Goal: Task Accomplishment & Management: Complete application form

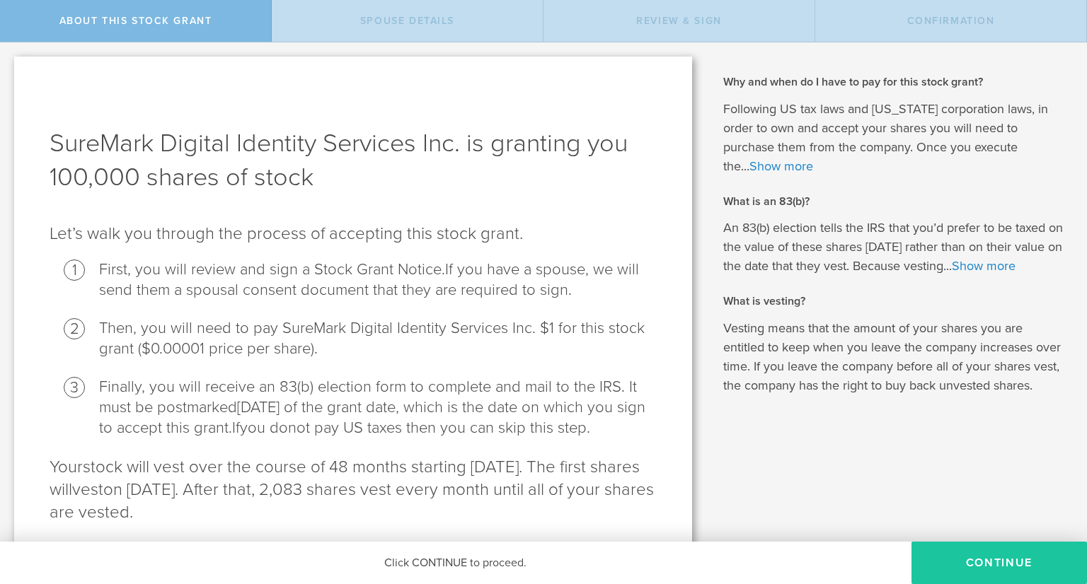
click at [996, 547] on button "CONTINUE" at bounding box center [998, 563] width 175 height 42
click at [966, 561] on button "CONTINUE" at bounding box center [998, 563] width 175 height 42
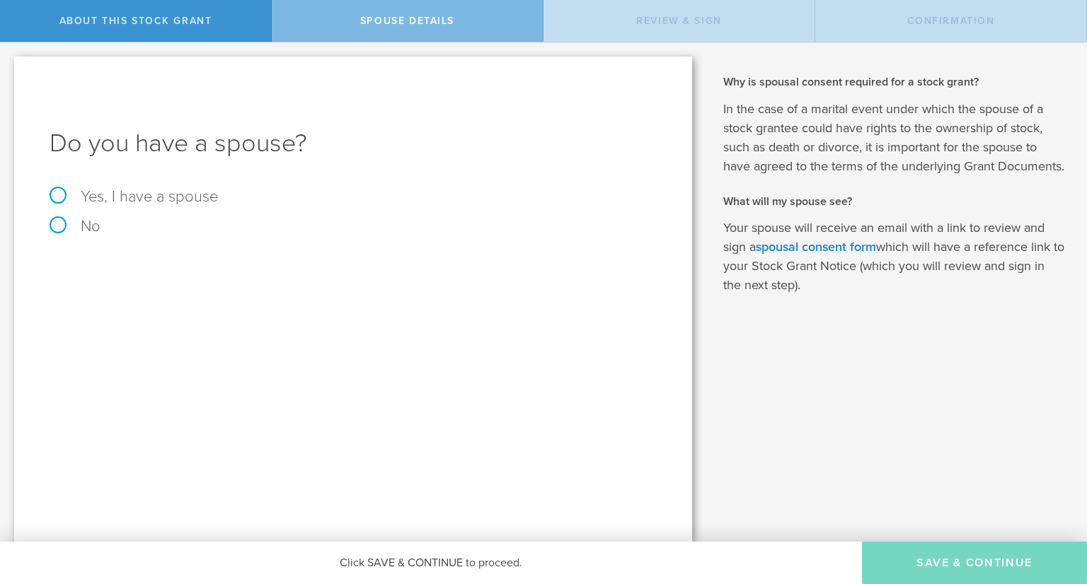
click at [88, 228] on label "No" at bounding box center [353, 227] width 607 height 16
click at [9, 65] on input "No" at bounding box center [4, 53] width 9 height 23
radio input "true"
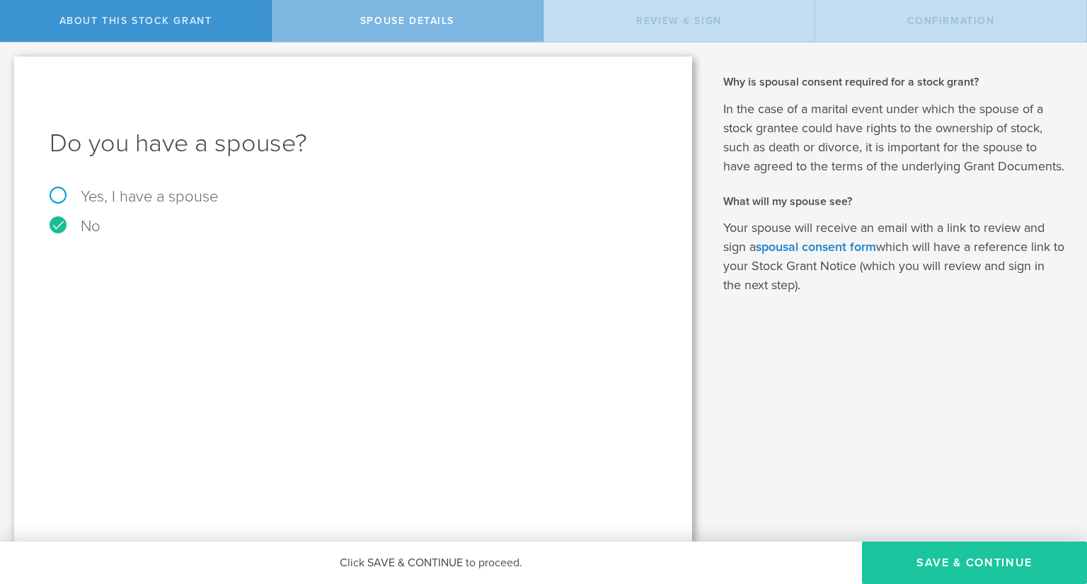
click at [988, 557] on button "Save & Continue" at bounding box center [974, 563] width 225 height 42
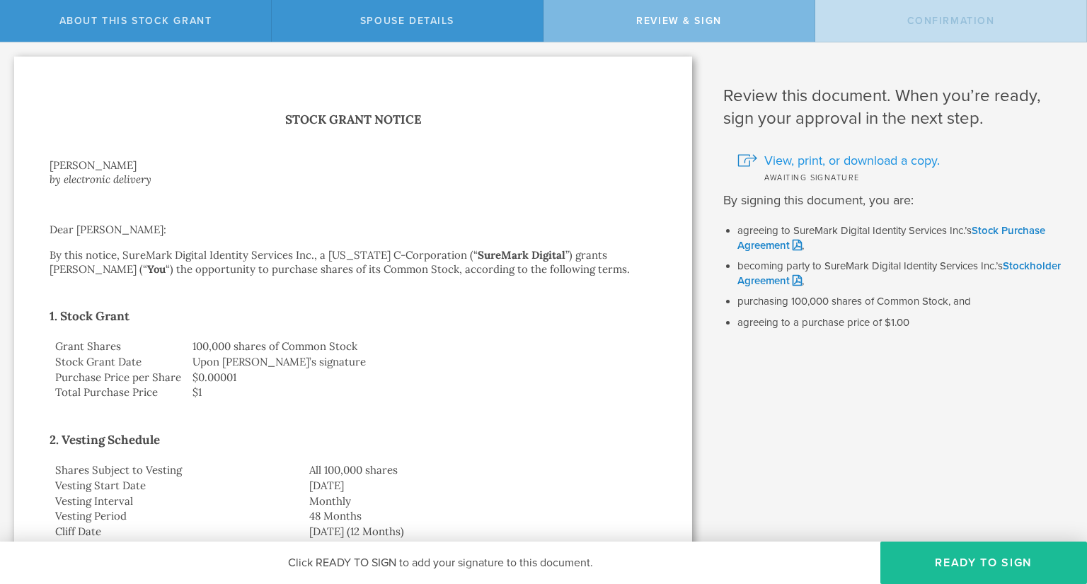
click at [824, 157] on span "View, print, or download a copy." at bounding box center [851, 160] width 175 height 18
click at [1008, 228] on link "Stock Purchase Agreement" at bounding box center [891, 238] width 308 height 28
click at [794, 278] on link "Stockholder Agreement" at bounding box center [898, 274] width 323 height 28
